Goal: Find specific page/section: Find specific page/section

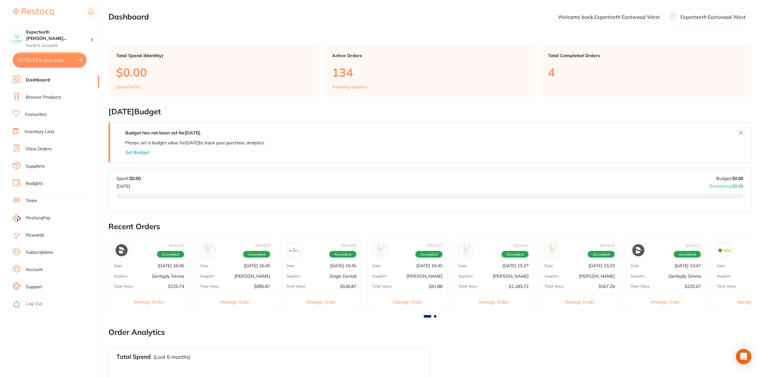
click at [41, 100] on link "Browse Products" at bounding box center [43, 97] width 35 height 6
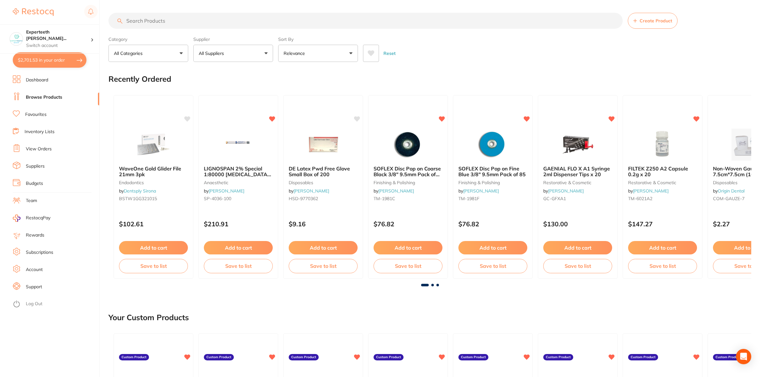
click at [141, 18] on input "search" at bounding box center [365, 21] width 514 height 16
paste input "2% [MEDICAL_DATA] [MEDICAL_DATA] INJ 1:80000 2.2ML"
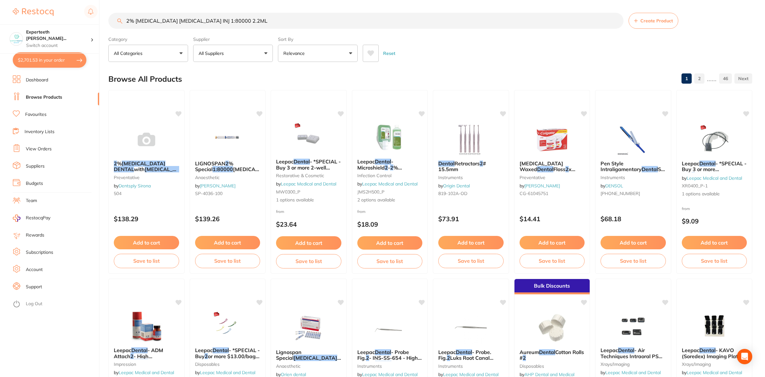
type input "2% [MEDICAL_DATA] [MEDICAL_DATA] INJ 1:80000 2.2ML"
click at [143, 154] on img at bounding box center [146, 139] width 42 height 32
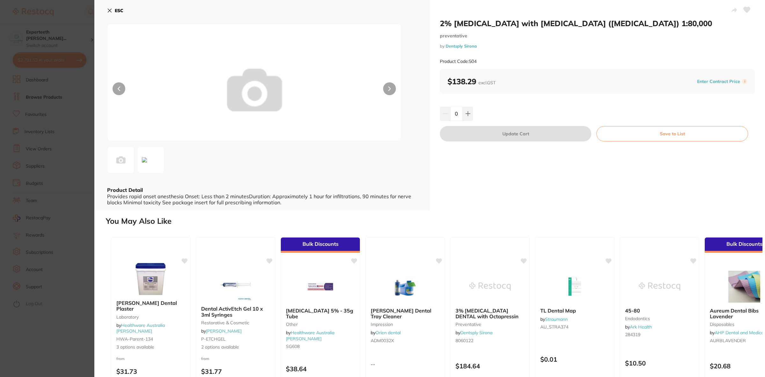
click at [29, 172] on section "2% [MEDICAL_DATA] with [MEDICAL_DATA] ([MEDICAL_DATA]) 1:80,000 preventative by…" at bounding box center [382, 188] width 765 height 377
